Goal: Task Accomplishment & Management: Manage account settings

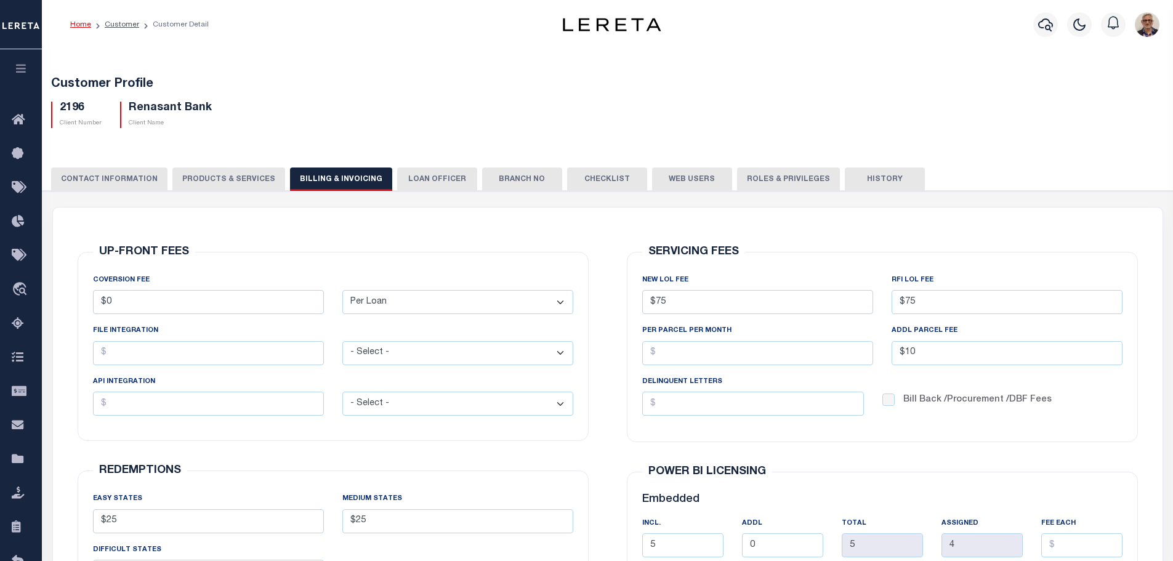
select select "PLN"
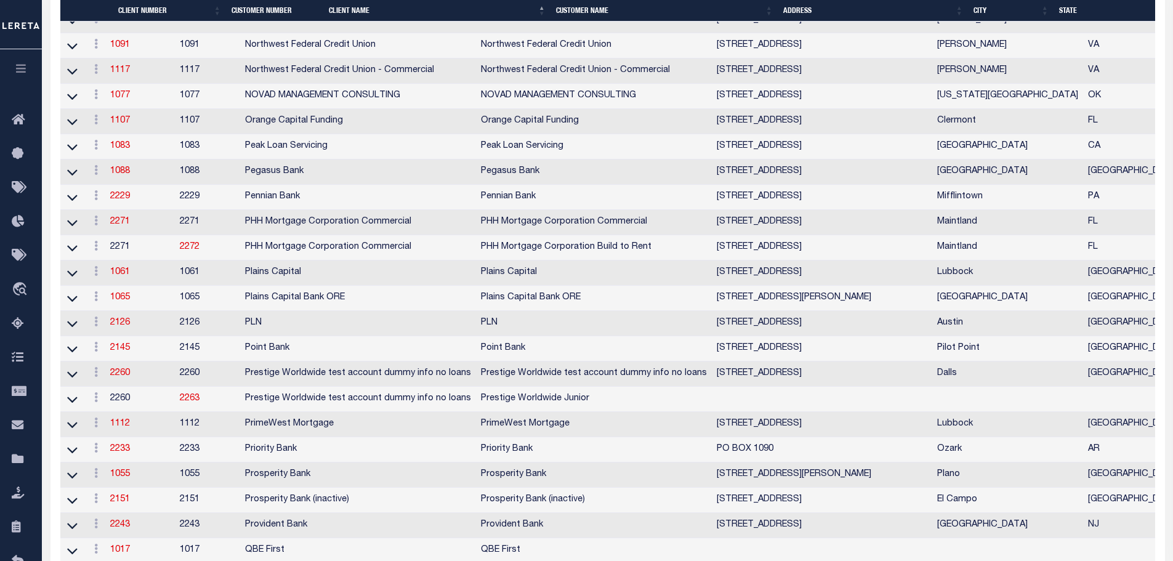
scroll to position [2137, 0]
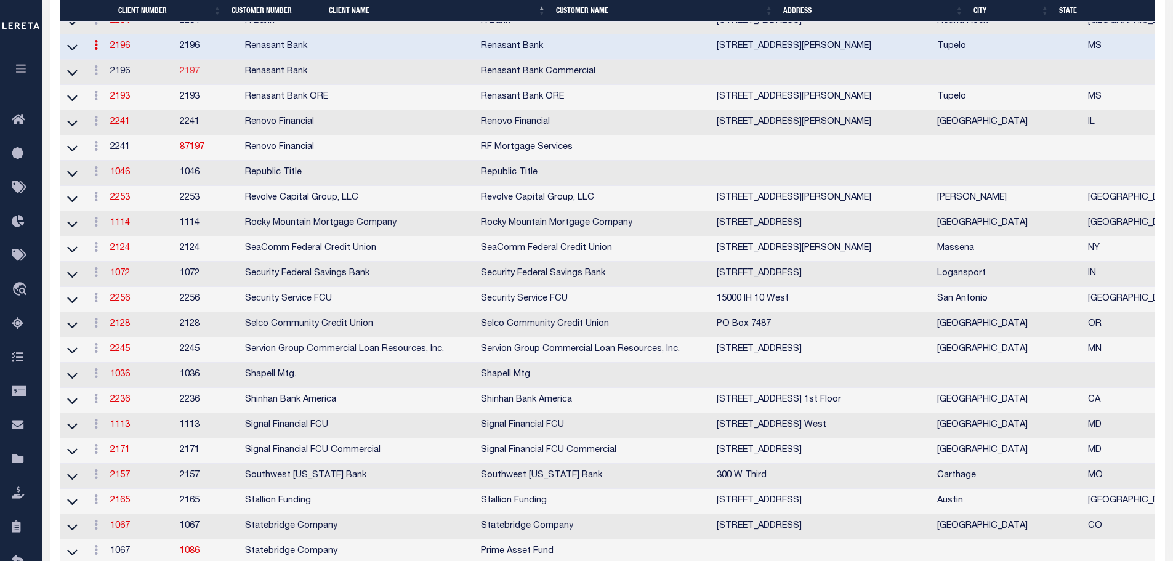
click at [200, 76] on link "2197" at bounding box center [190, 71] width 20 height 9
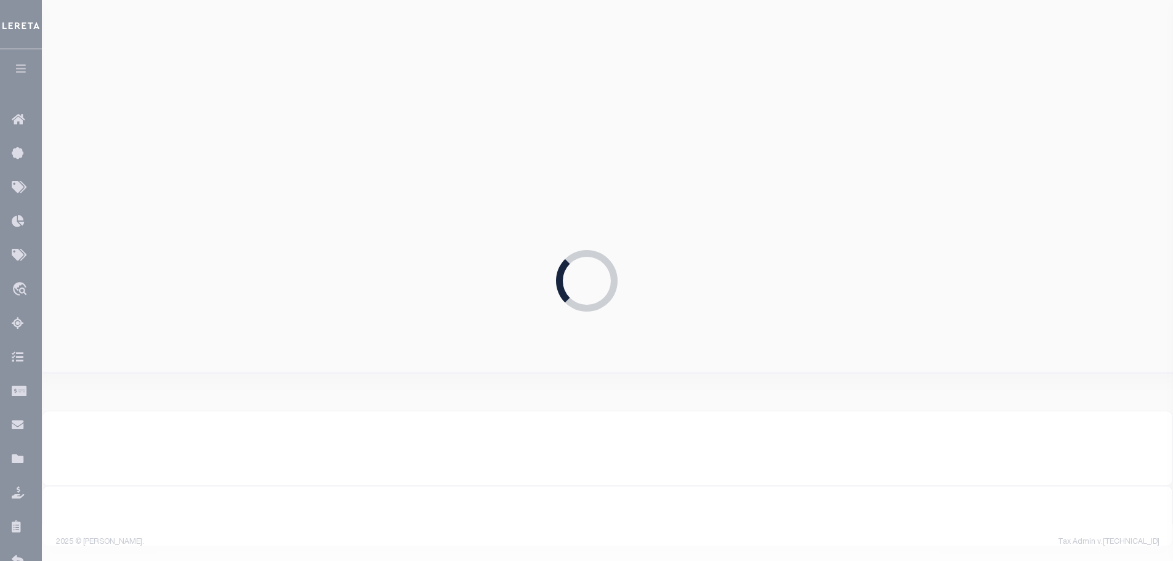
scroll to position [664, 0]
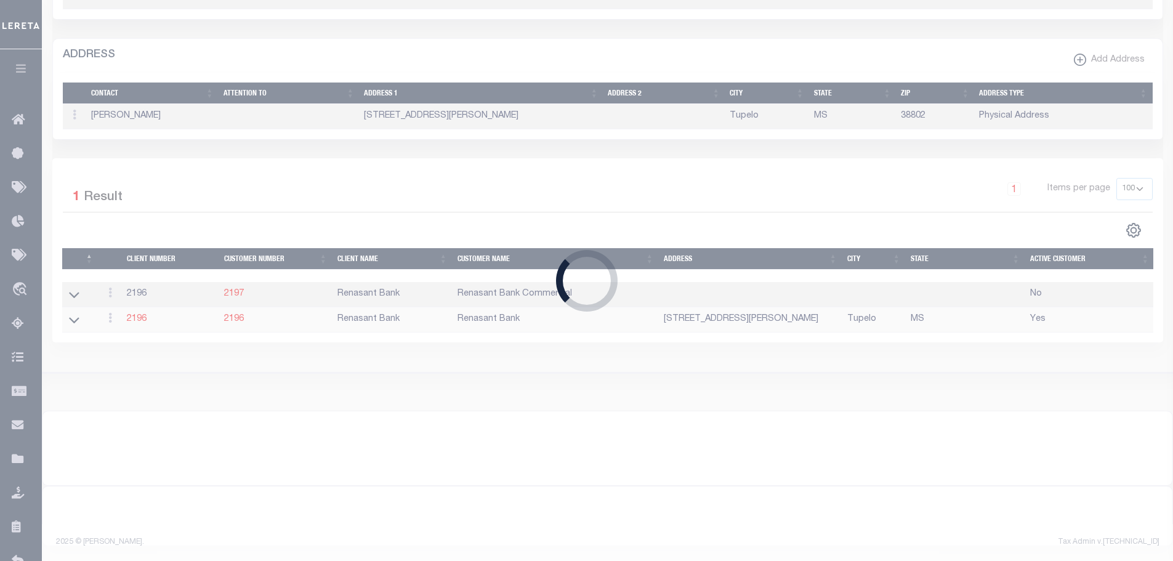
select select "2196"
type input "2197"
type input "Renasant Bank Commercial"
type input "Amy"
select select
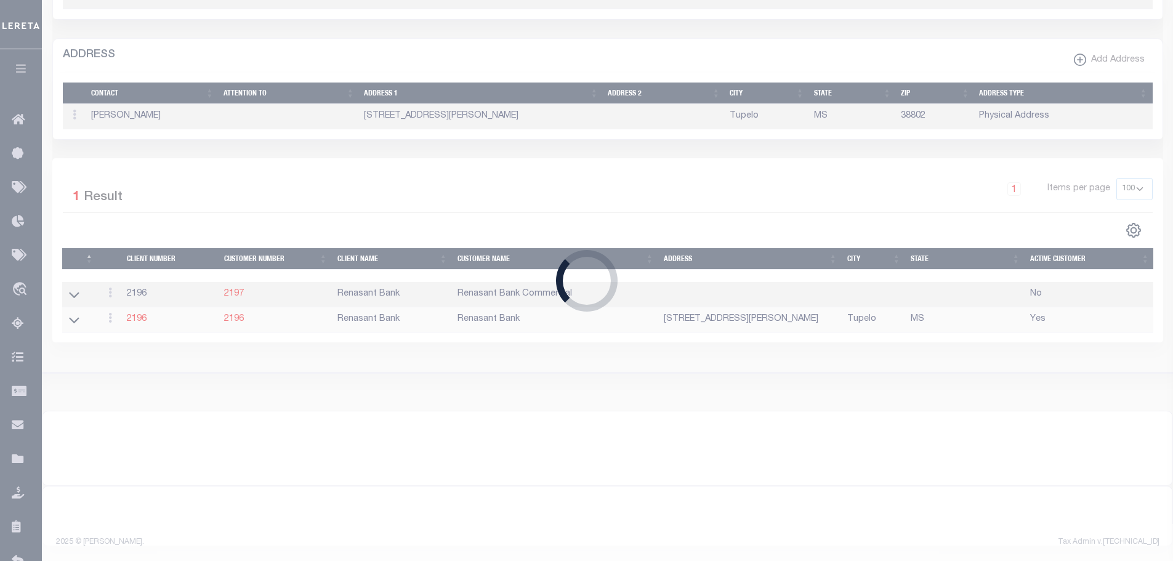
checkbox input "false"
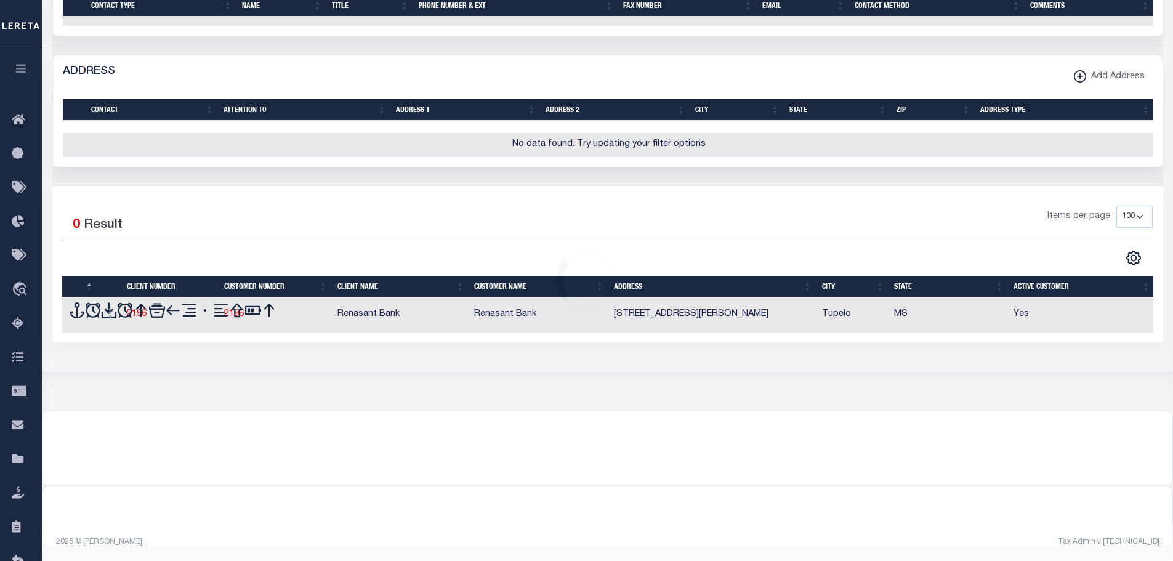
scroll to position [669, 0]
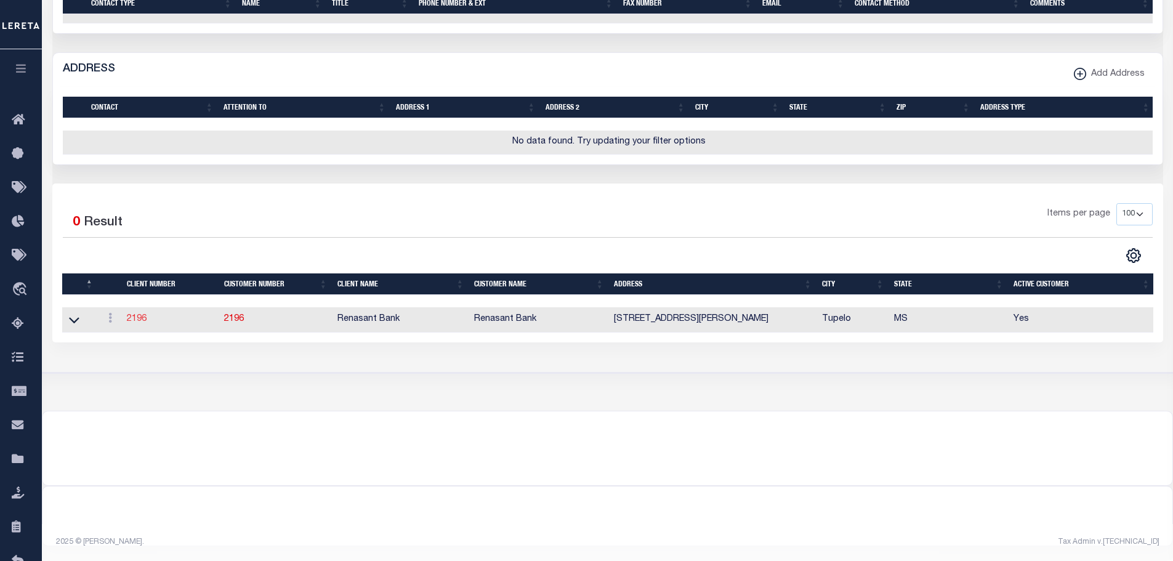
click at [140, 316] on link "2196" at bounding box center [137, 319] width 20 height 9
type input "2196"
type input "Renasant Bank"
type input "Amy"
select select "Mixed Portfolio"
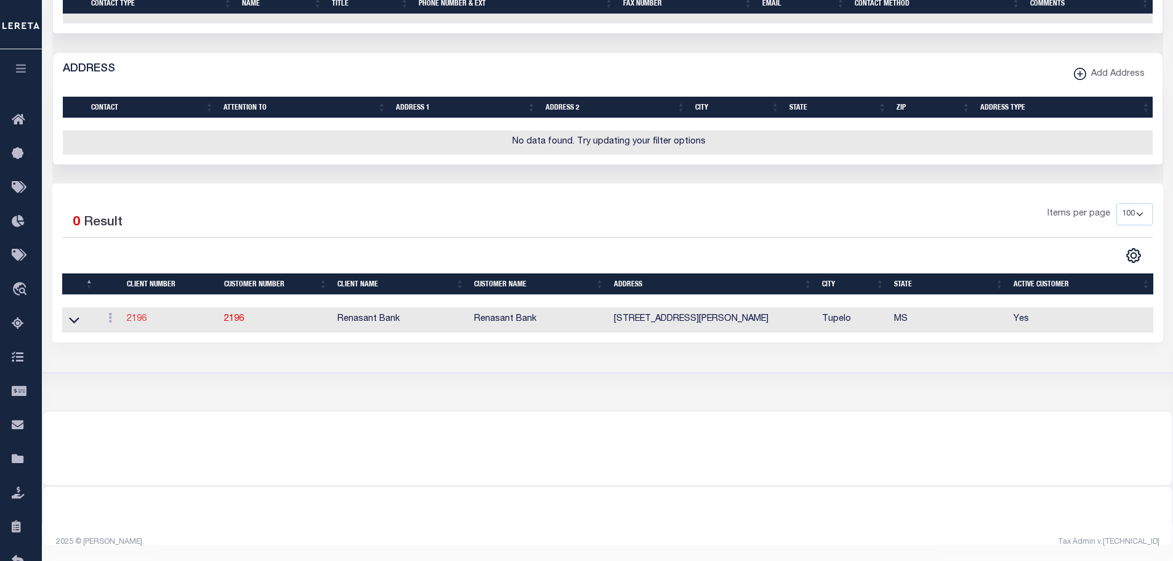
checkbox input "true"
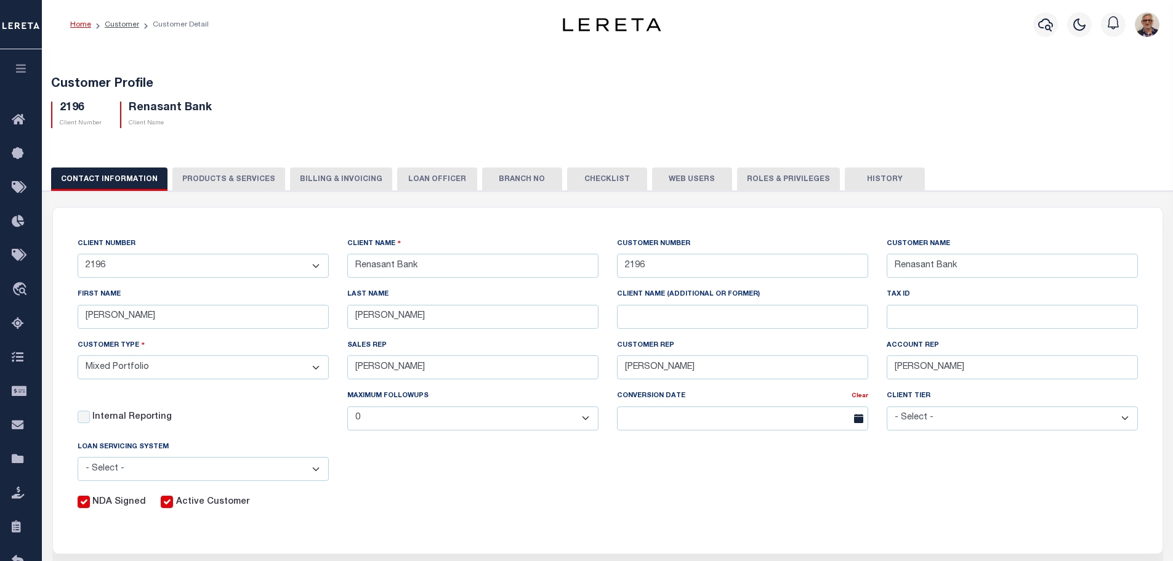
click at [302, 179] on button "Billing & Invoicing" at bounding box center [341, 179] width 102 height 23
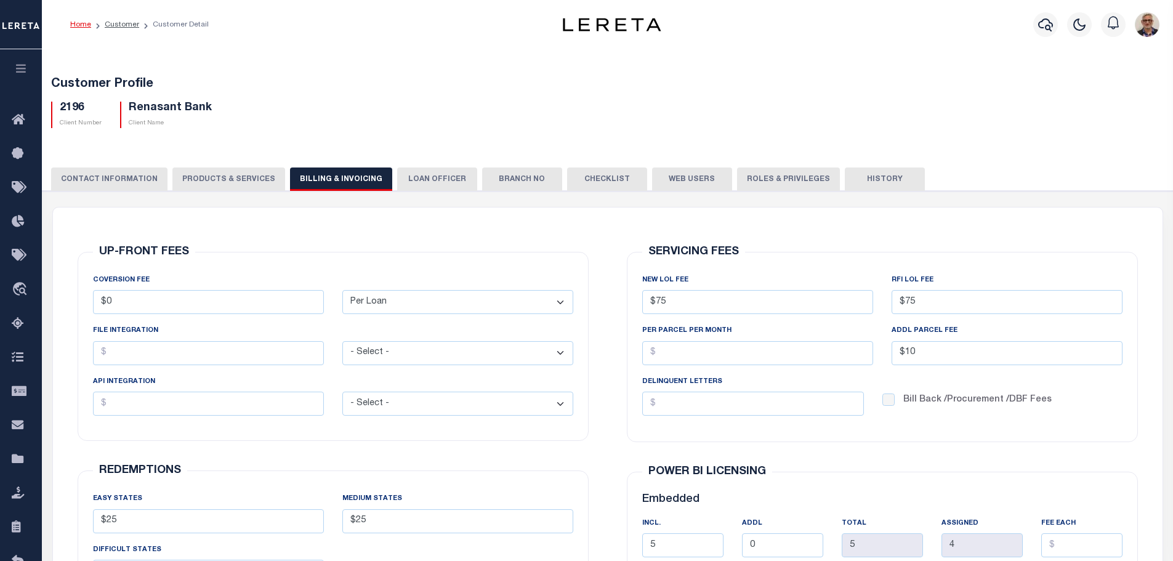
type input "2197"
type input "Renasant Bank Commercial"
type input "Amy"
select select
checkbox input "false"
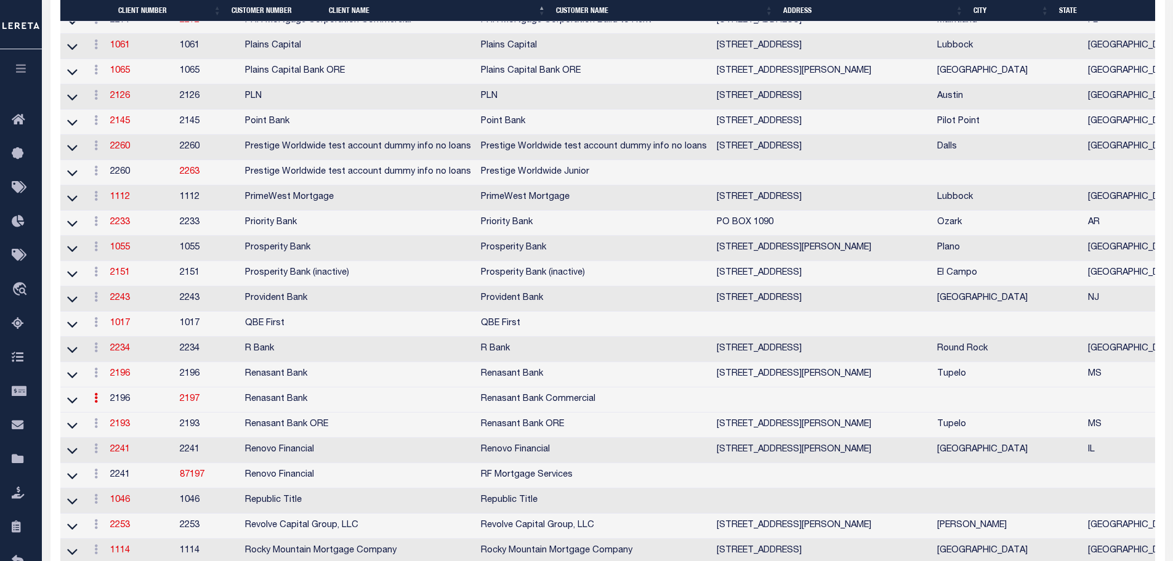
scroll to position [1994, 0]
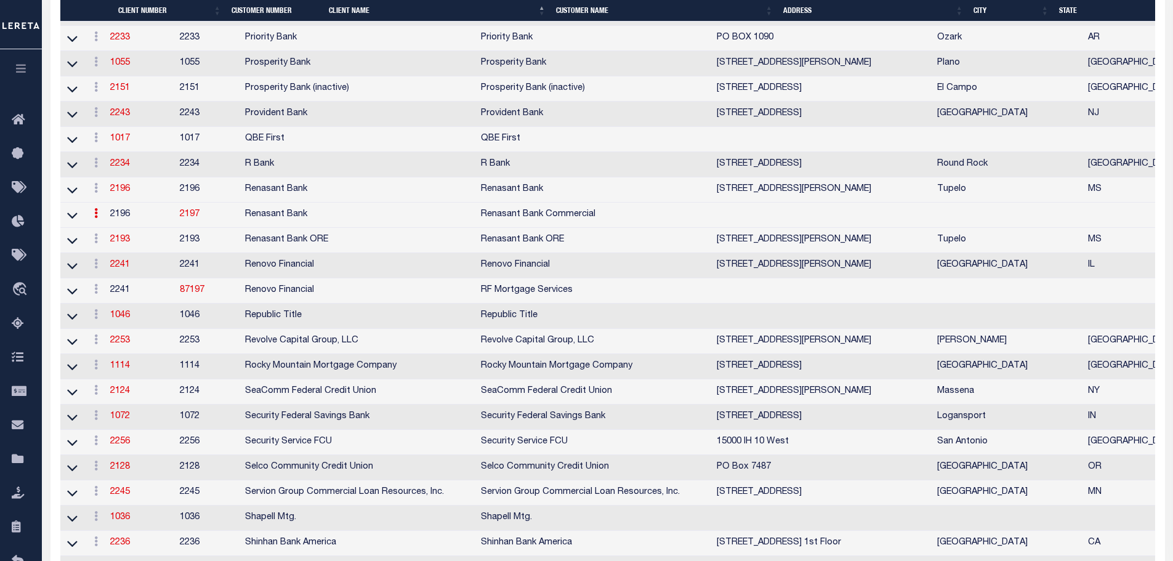
click at [200, 219] on link "2197" at bounding box center [190, 214] width 20 height 9
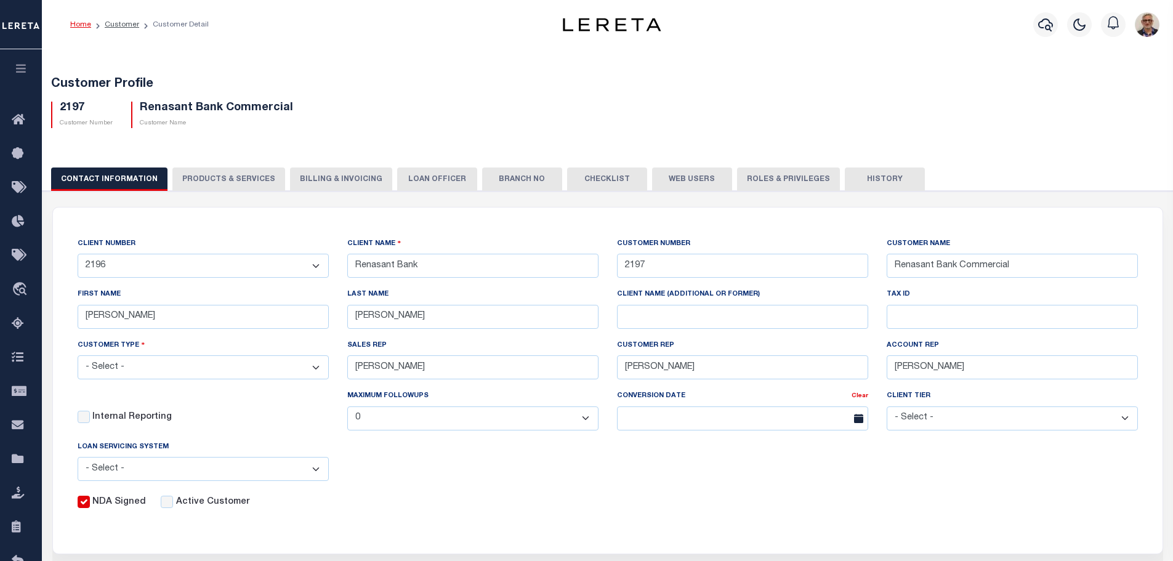
click at [324, 179] on button "Billing & Invoicing" at bounding box center [341, 179] width 102 height 23
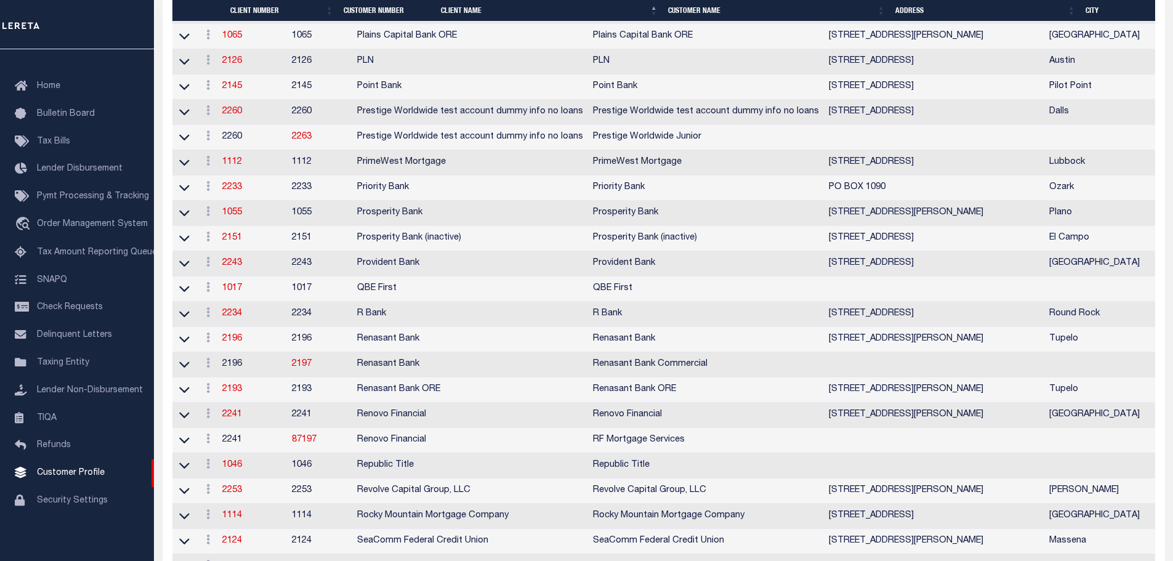
scroll to position [1848, 0]
click at [240, 342] on link "2196" at bounding box center [232, 337] width 20 height 9
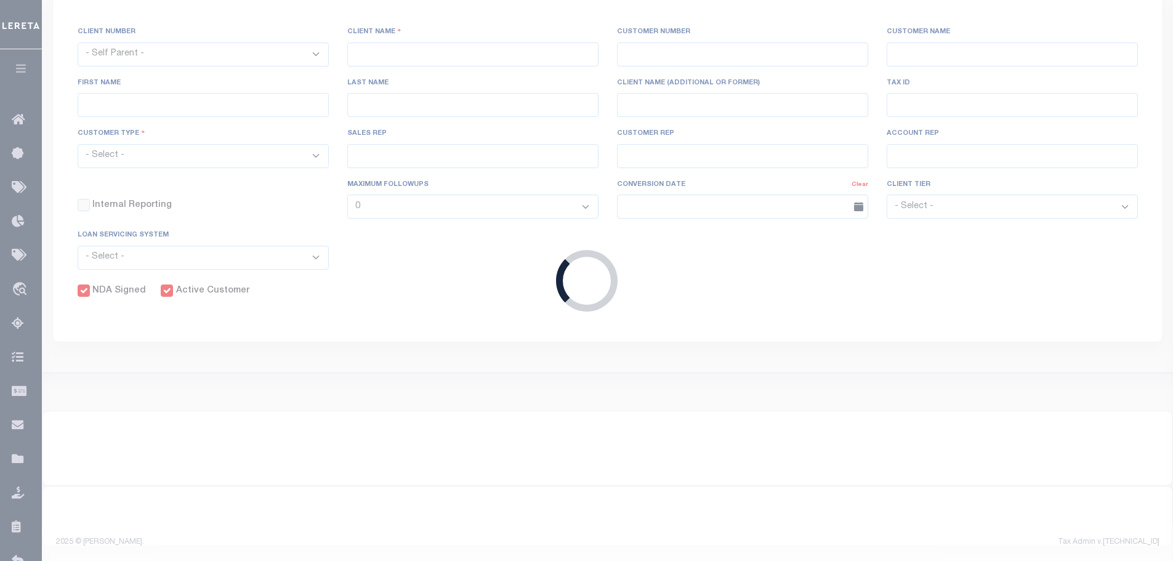
select select
type input "Renasant Bank"
type input "2196"
type input "Renasant Bank"
type input "Amy"
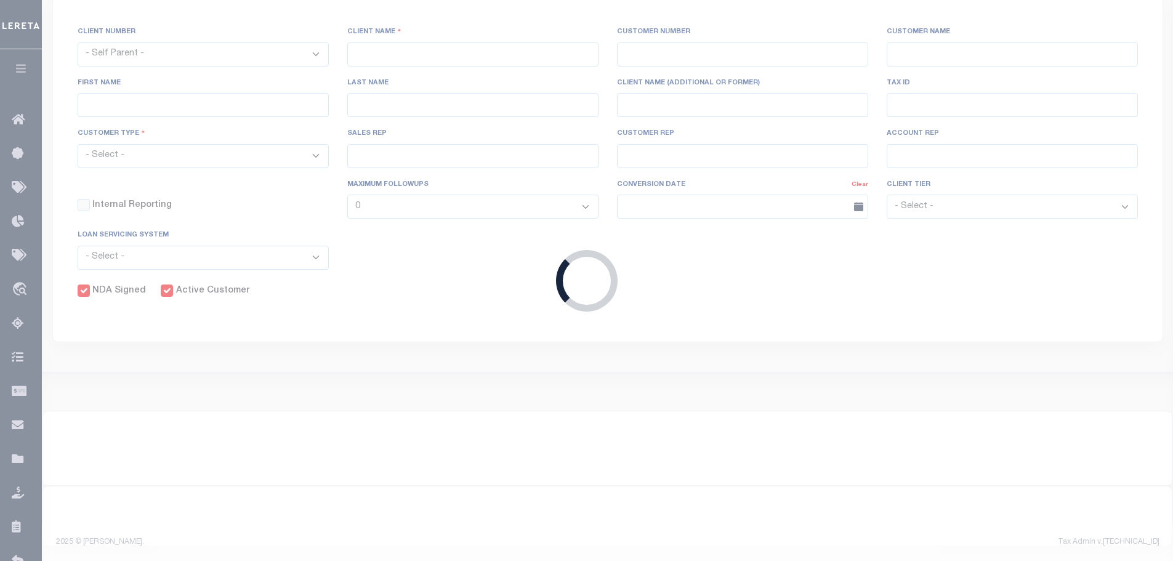
type input "Lindley"
select select "Mixed Portfolio"
type input "John Short"
type input "Barbara Kendrick"
type input "[PERSON_NAME]"
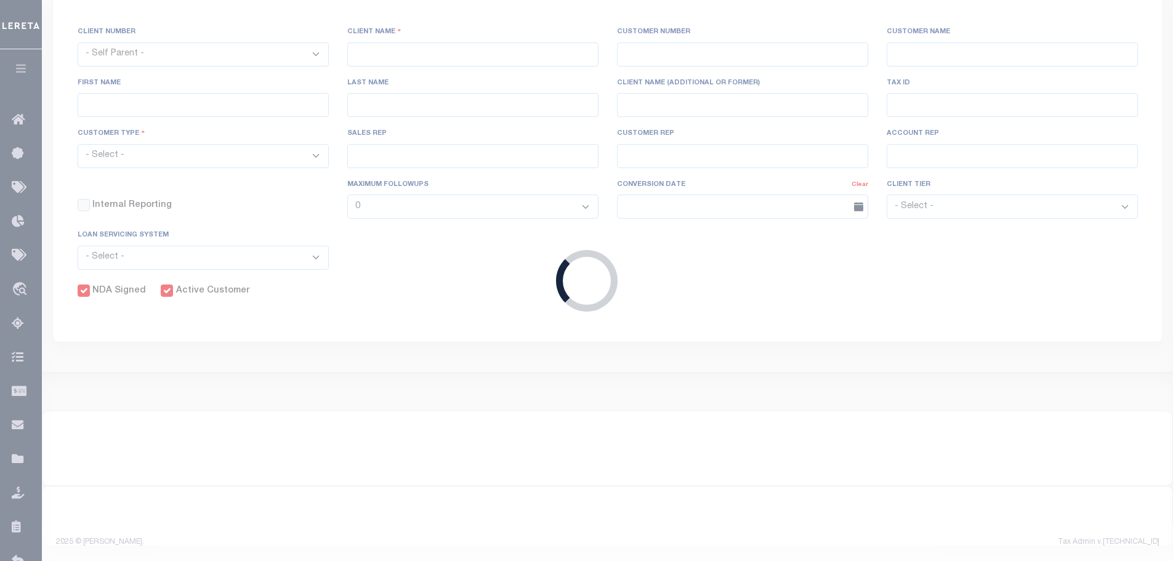
checkbox input "true"
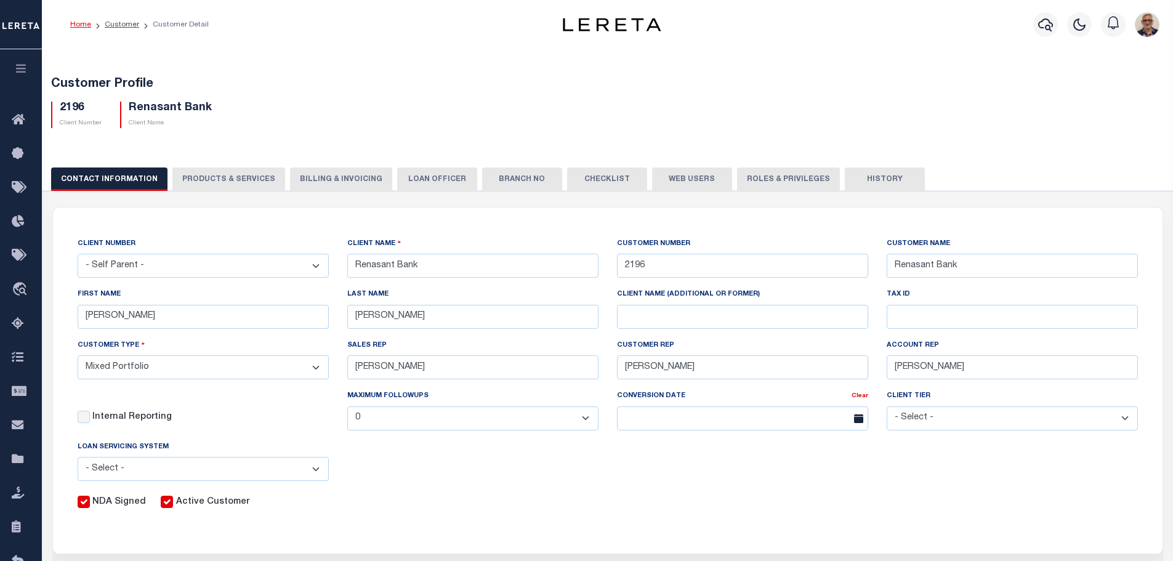
click at [312, 175] on button "Billing & Invoicing" at bounding box center [341, 179] width 102 height 23
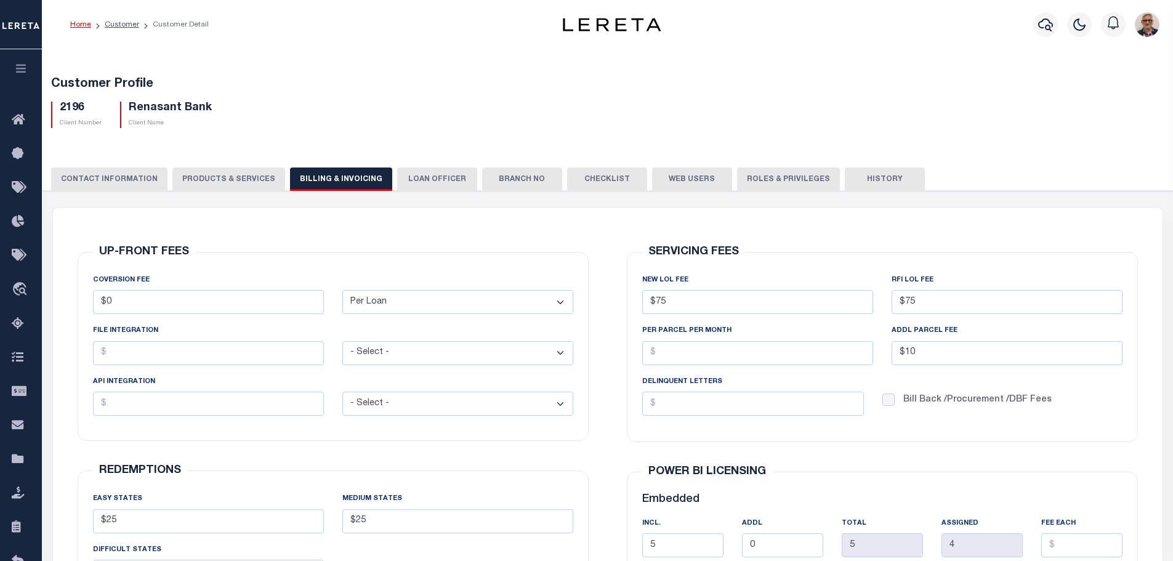
click at [86, 24] on link "Home" at bounding box center [80, 24] width 21 height 7
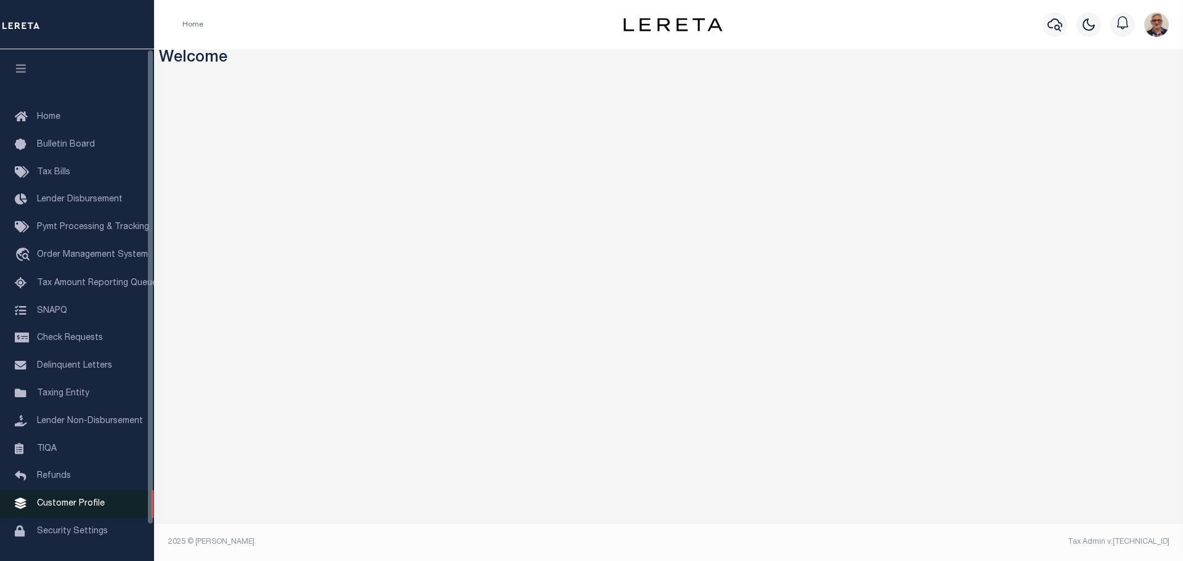
drag, startPoint x: 52, startPoint y: 514, endPoint x: 64, endPoint y: 510, distance: 12.5
click at [53, 508] on span "Customer Profile" at bounding box center [71, 504] width 68 height 9
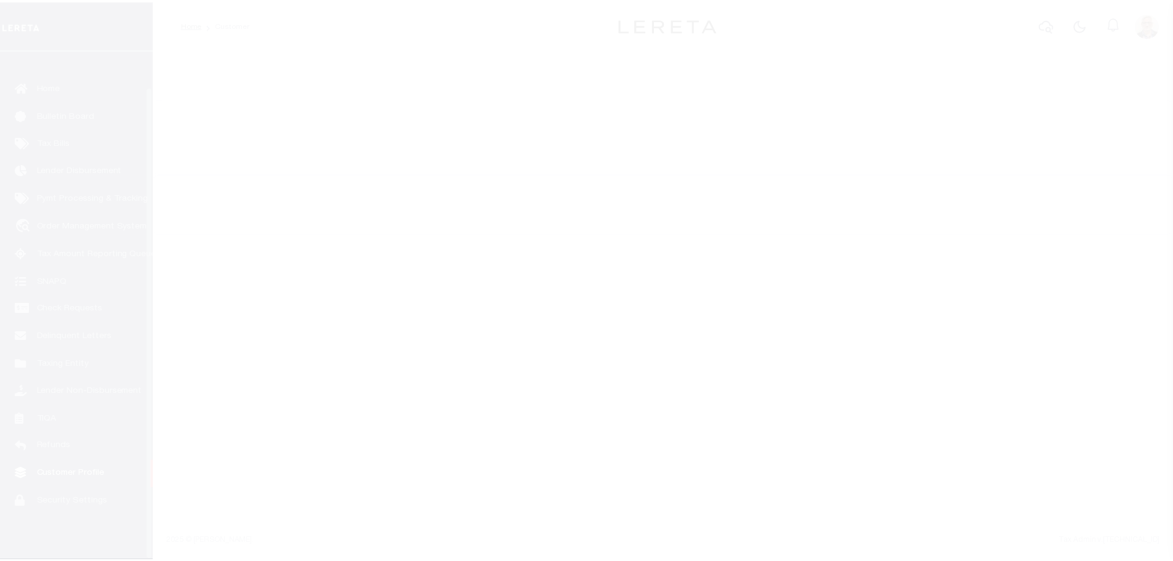
scroll to position [39, 0]
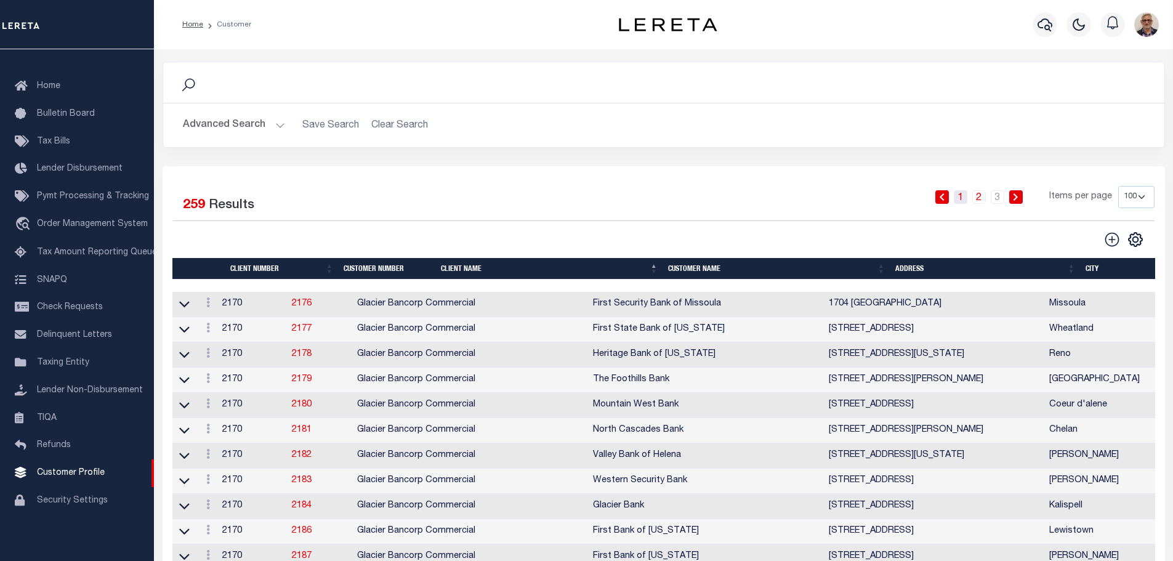
click at [960, 200] on link "1" at bounding box center [961, 197] width 14 height 14
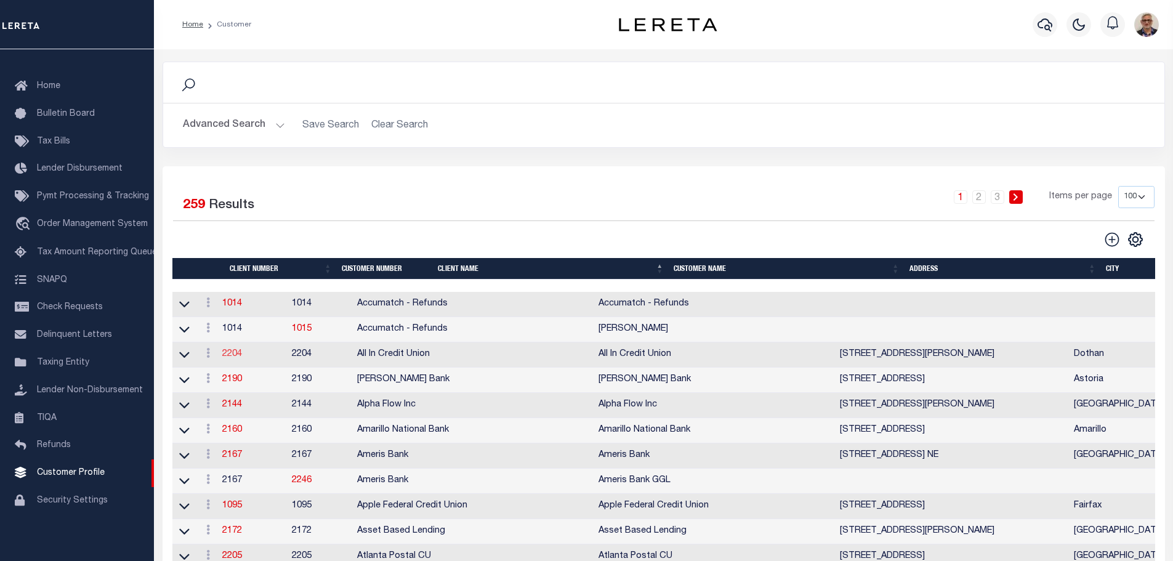
click at [233, 356] on link "2204" at bounding box center [232, 354] width 20 height 9
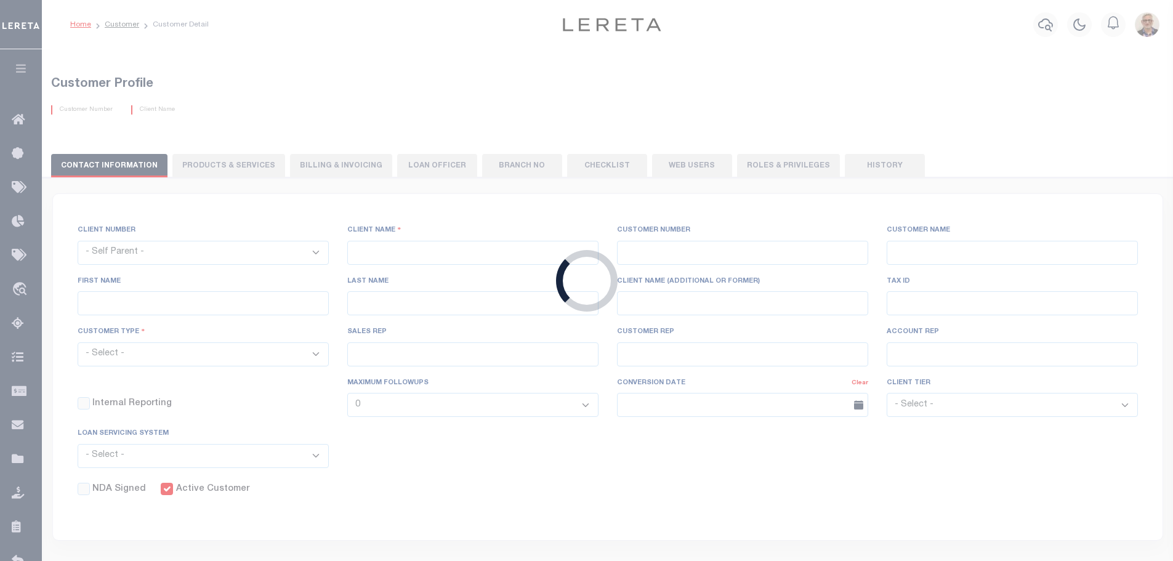
select select
type input "All In Credit Union"
type input "2204"
type input "All In Credit Union"
type input "[PERSON_NAME]"
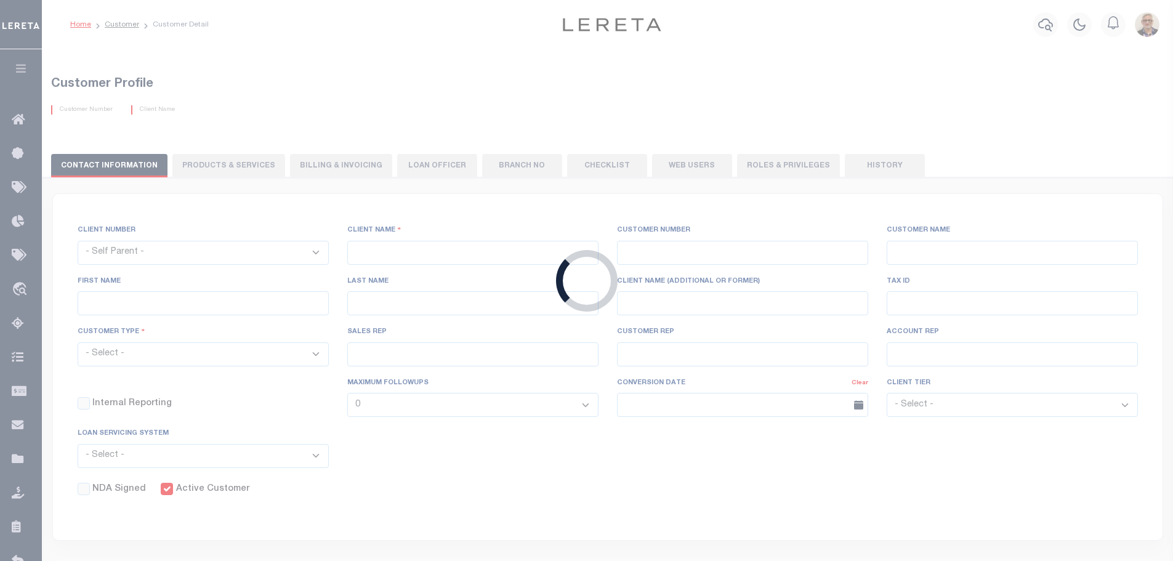
type input "[PERSON_NAME]"
select select "Residential"
type input "[PERSON_NAME]"
select select "FIS"
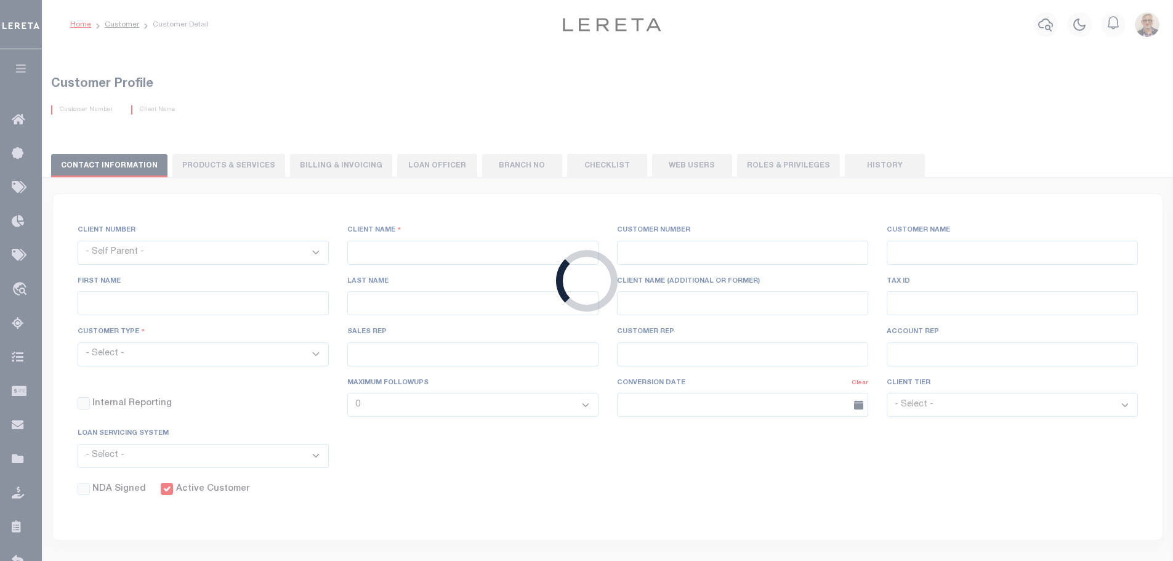
checkbox input "true"
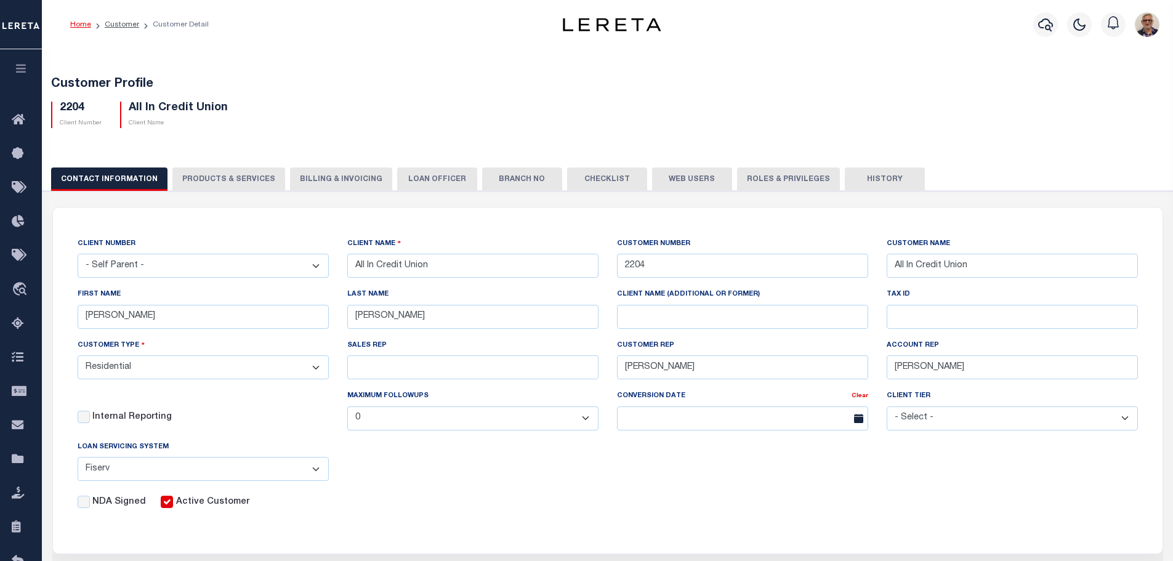
click at [670, 182] on button "Web Users" at bounding box center [692, 179] width 80 height 23
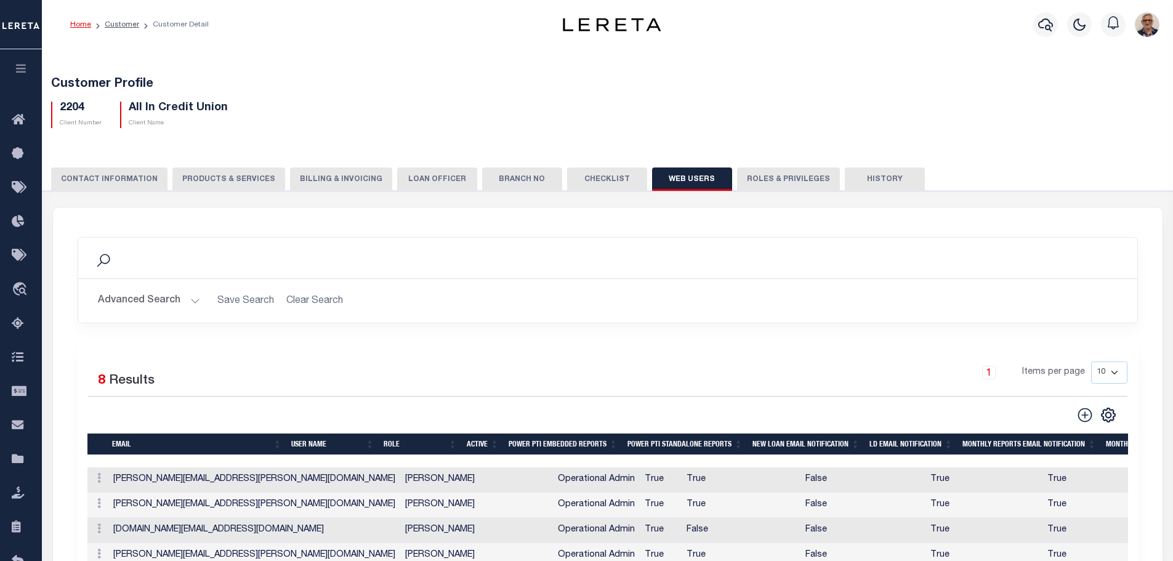
scroll to position [185, 0]
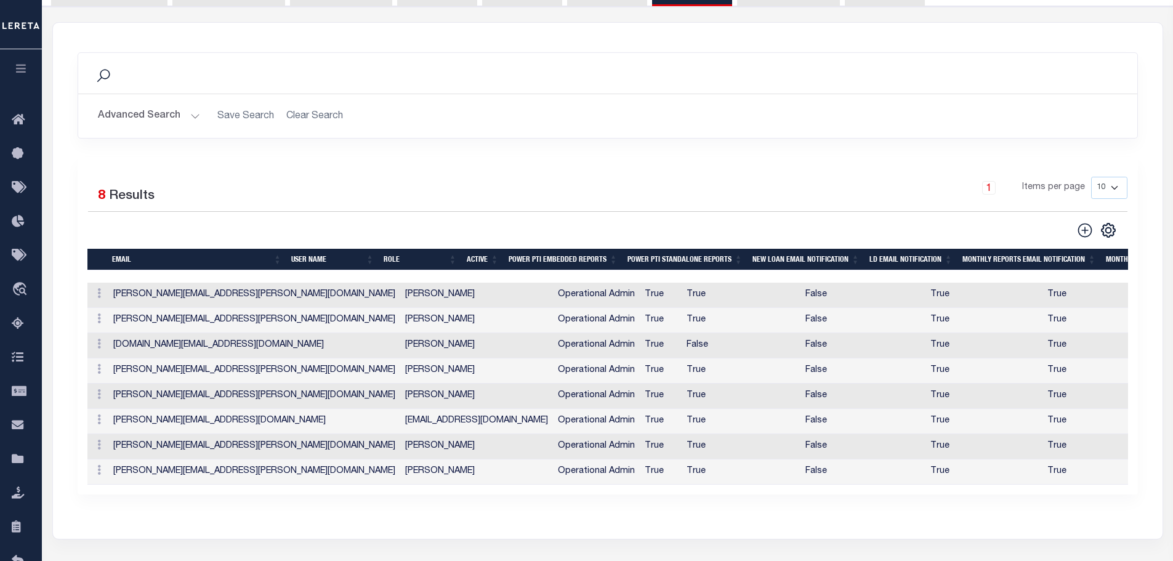
click at [1100, 48] on div "Search Advanced Search Save Search Clear Search Is Is 8" at bounding box center [608, 273] width 1110 height 501
click at [1037, 161] on div "Selected 8 Results 1 Items per page 10 25 50 100" at bounding box center [608, 326] width 1061 height 338
click at [1058, 154] on div "Search Advanced Search Save Search Clear Search Is Is" at bounding box center [607, 104] width 1079 height 105
click at [100, 423] on icon at bounding box center [99, 420] width 4 height 10
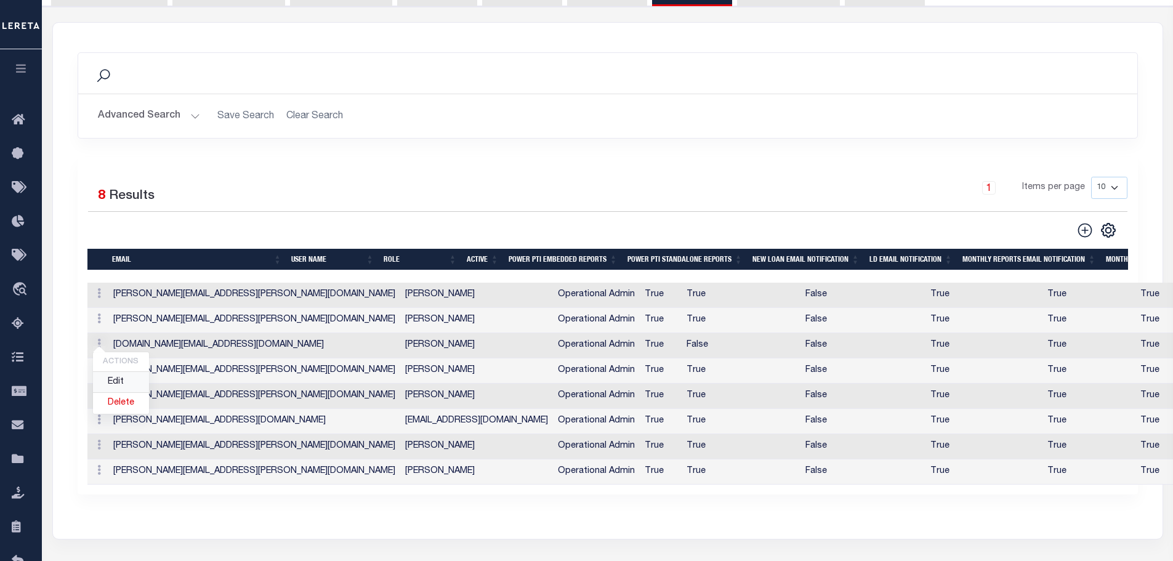
click at [123, 388] on link "Edit" at bounding box center [121, 382] width 56 height 20
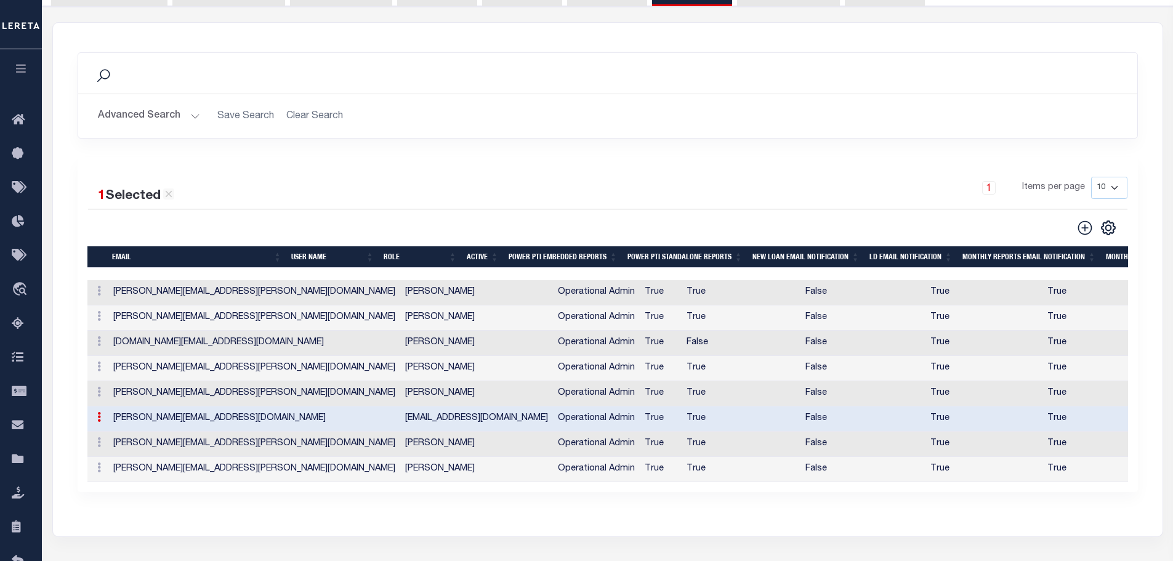
type input "Marquesha.Bell@leretacustomers.com"
type input "mbell@allincu.com"
checkbox input "true"
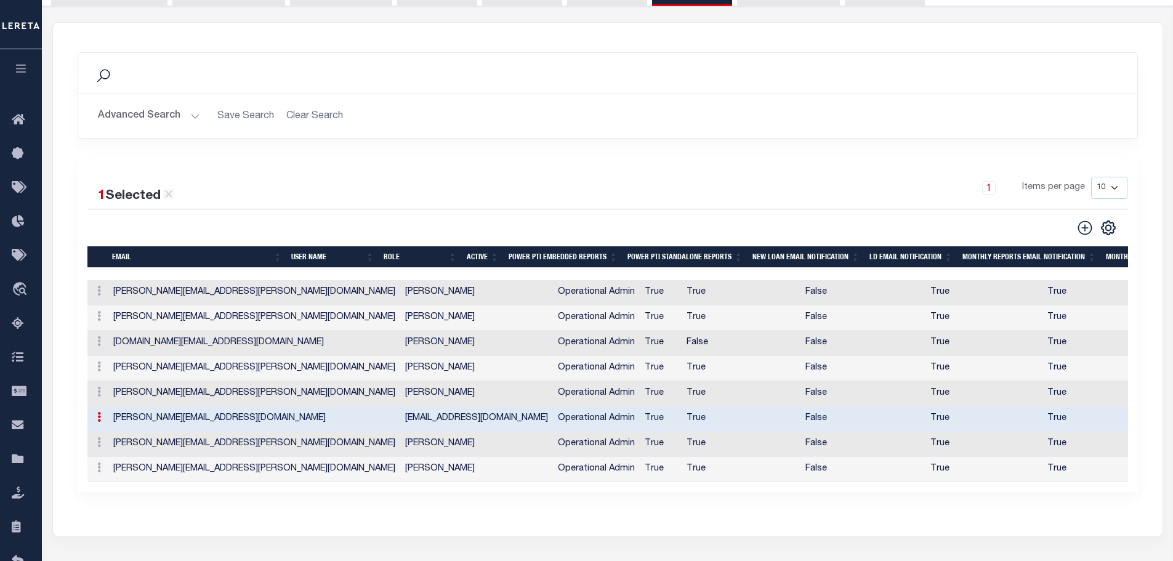
checkbox input "true"
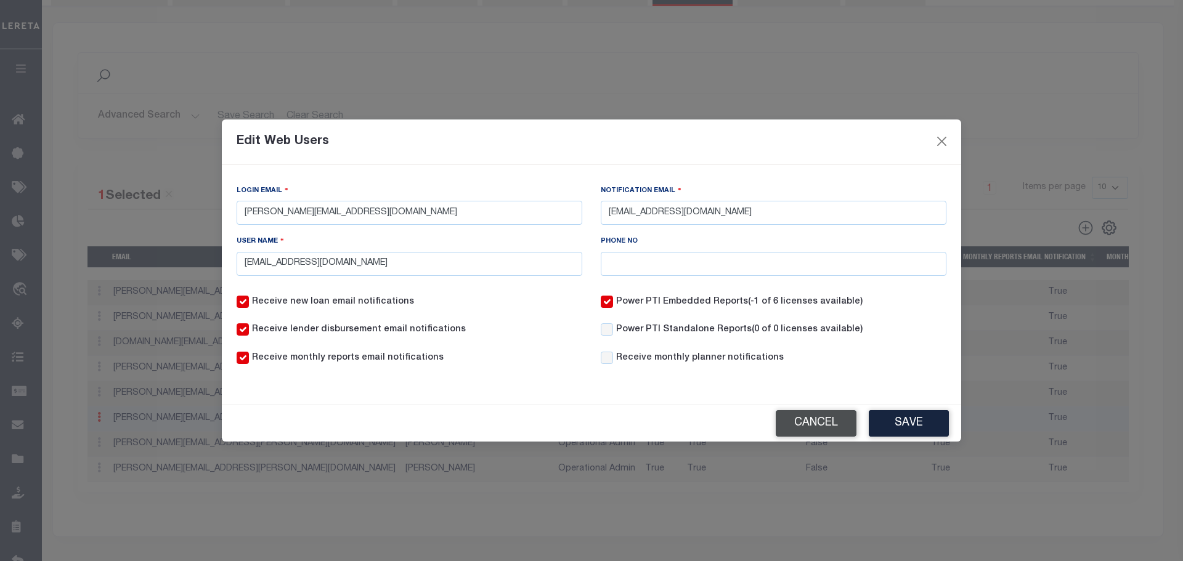
click at [836, 431] on button "Cancel" at bounding box center [815, 423] width 81 height 26
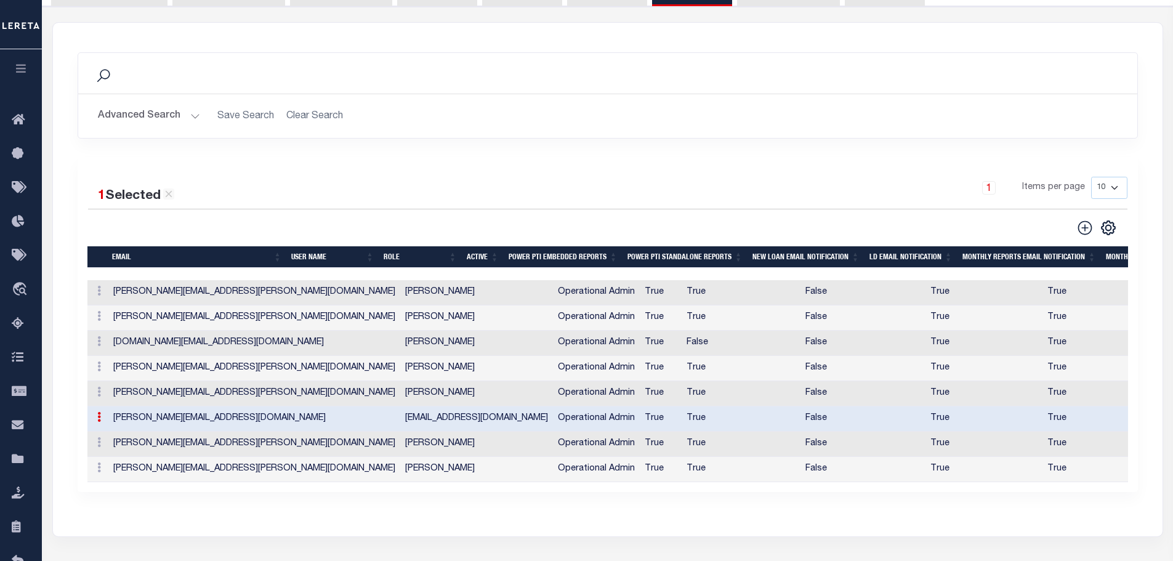
click at [100, 422] on icon at bounding box center [99, 417] width 4 height 10
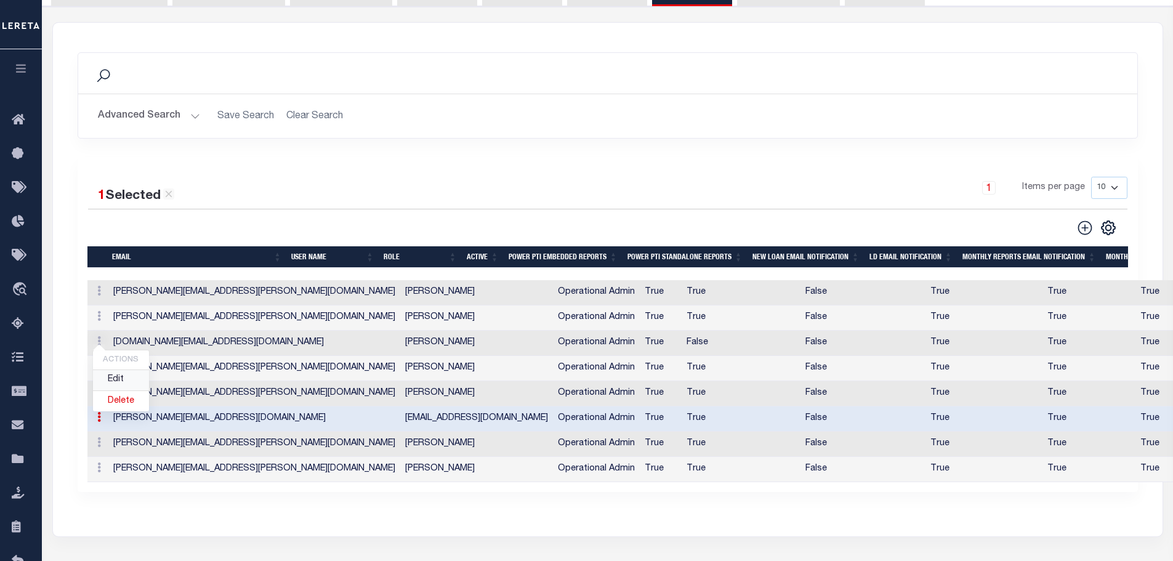
click at [126, 384] on link "Edit" at bounding box center [121, 380] width 56 height 20
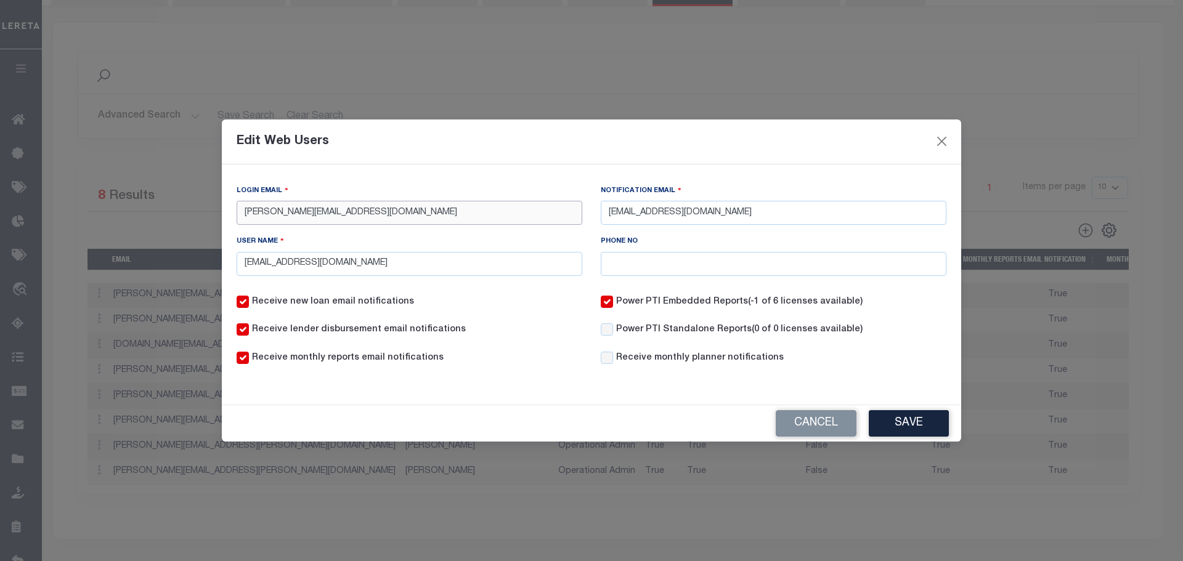
click at [306, 217] on input "Marquesha.Bell@leretacustomers.com" at bounding box center [410, 213] width 346 height 24
type input "[PERSON_NAME][EMAIL_ADDRESS][PERSON_NAME][DOMAIN_NAME]"
click at [631, 214] on input "mbell@allincu.com" at bounding box center [774, 213] width 346 height 24
type input "[EMAIL_ADDRESS][DOMAIN_NAME]"
click at [266, 262] on input "mbell@allincu.com" at bounding box center [410, 264] width 346 height 24
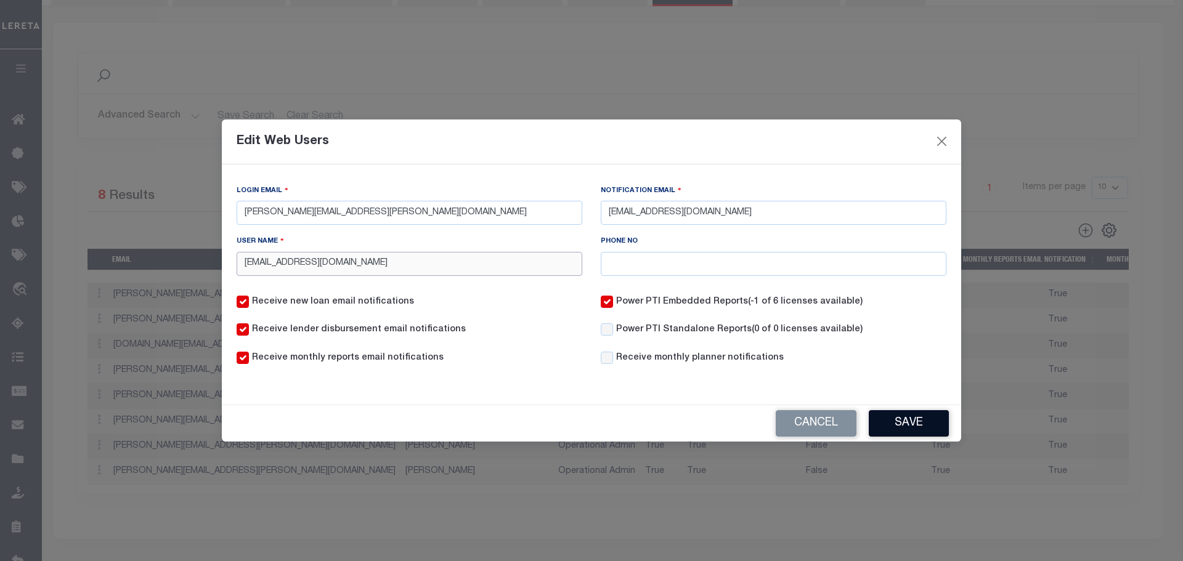
type input "[EMAIL_ADDRESS][DOMAIN_NAME]"
click at [899, 424] on button "Save" at bounding box center [908, 423] width 80 height 26
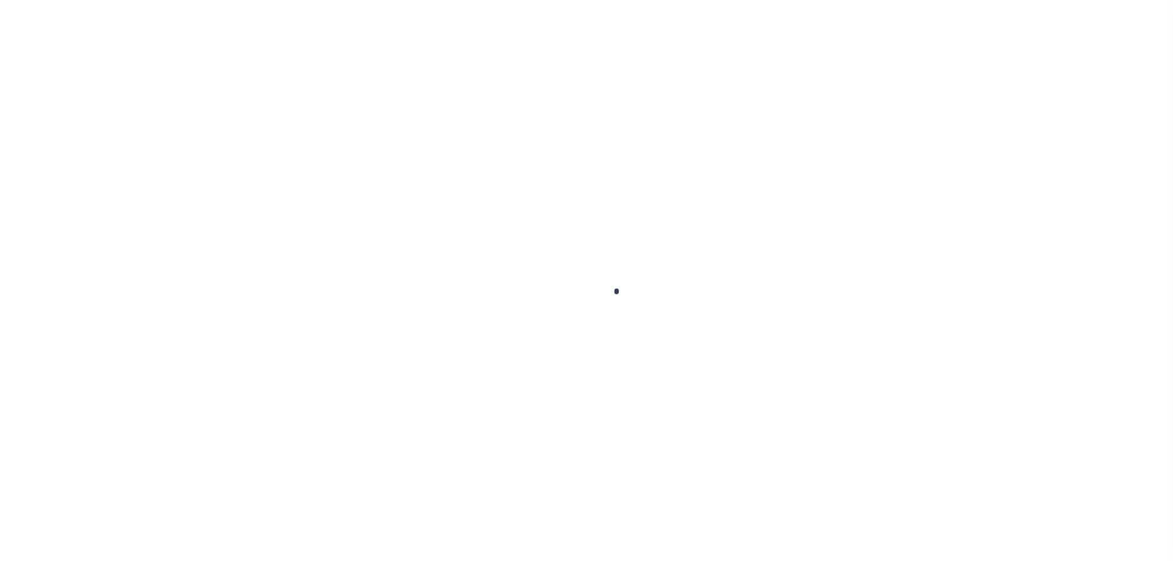
scroll to position [2, 0]
select select
type input "All In Credit Union"
type input "2204"
type input "All In Credit Union"
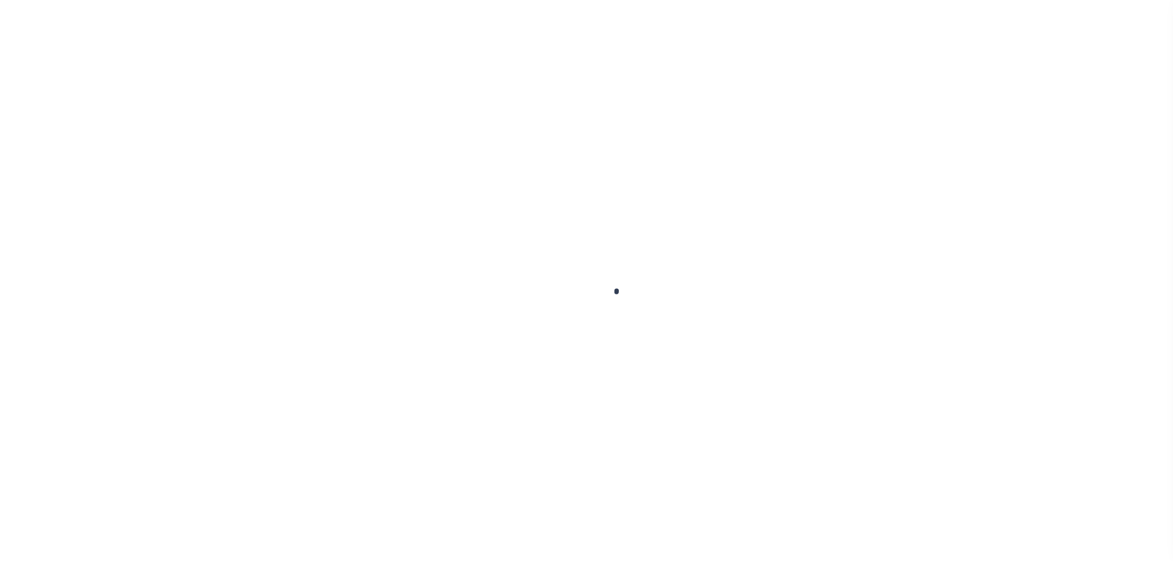
type input "[PERSON_NAME]"
select select "Residential"
type input "[PERSON_NAME]"
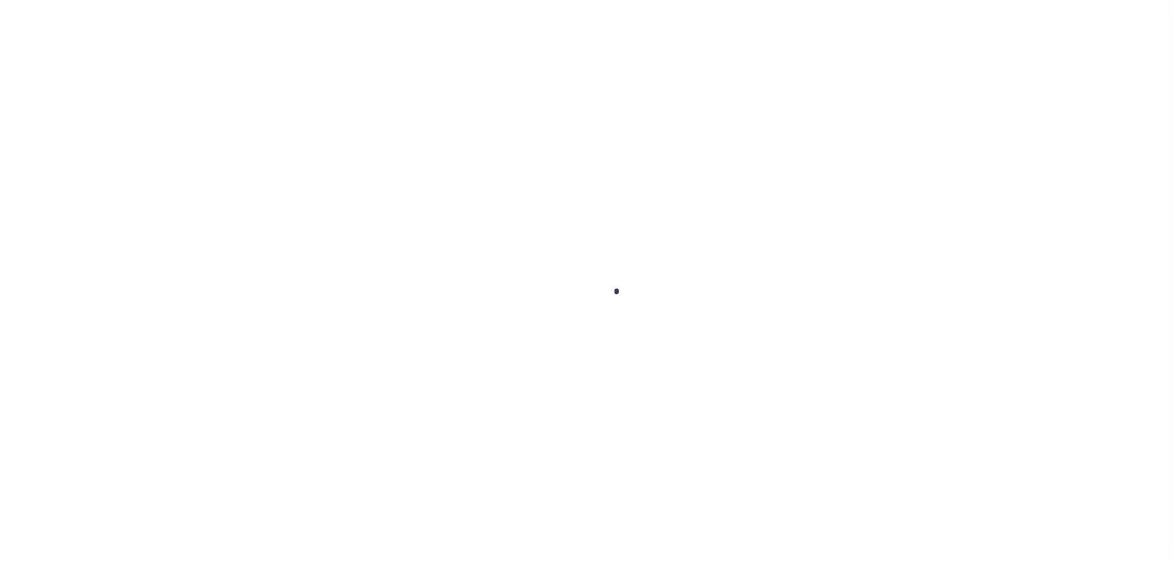
select select "FIS"
checkbox input "true"
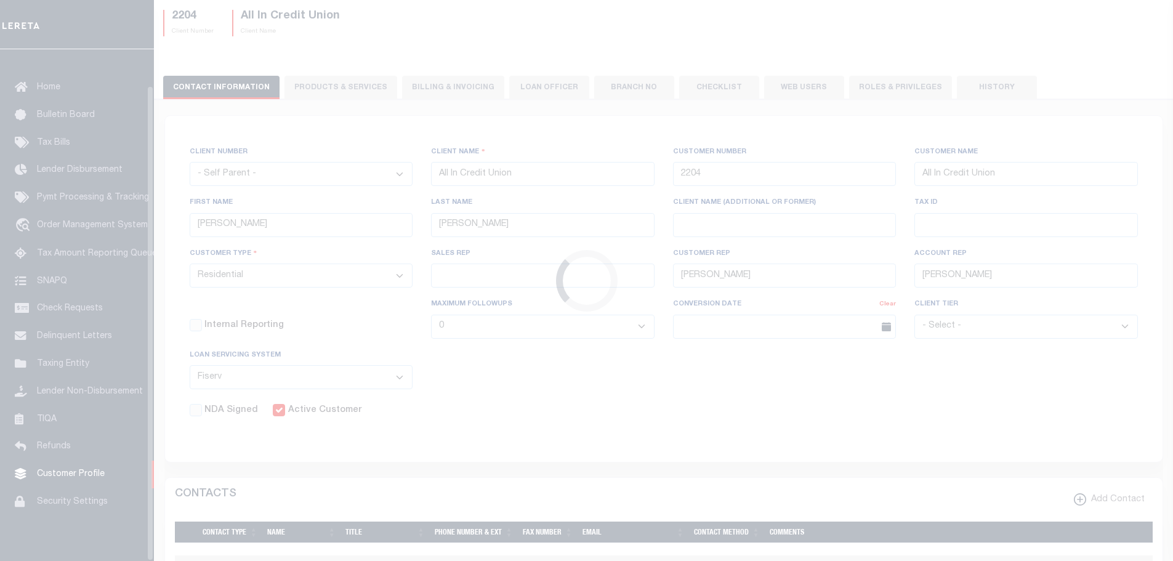
scroll to position [39, 0]
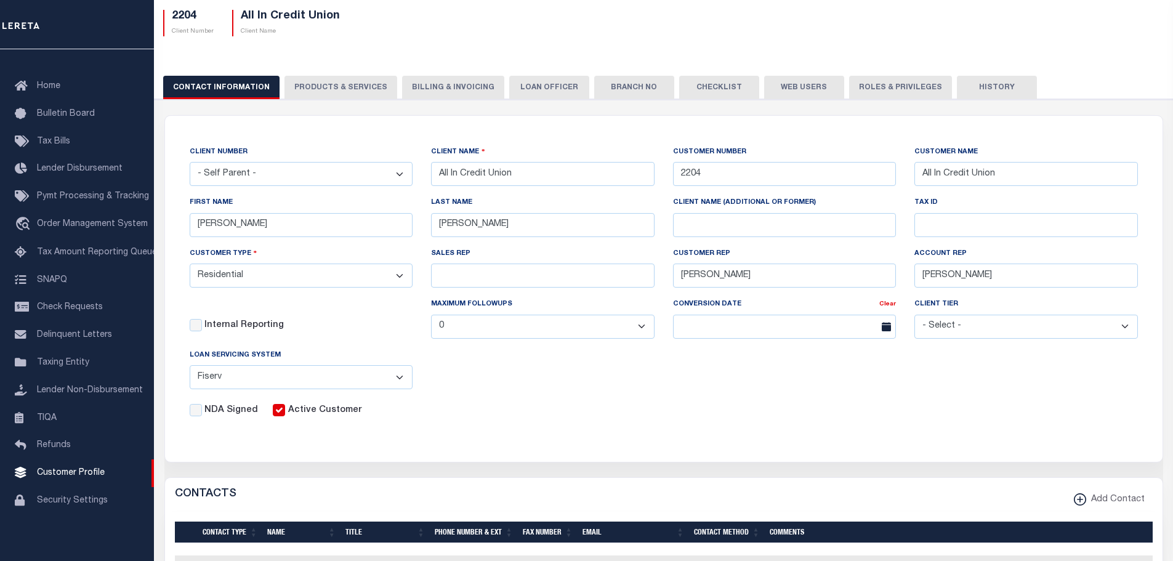
click at [777, 87] on button "Web Users" at bounding box center [804, 87] width 80 height 23
